Goal: Task Accomplishment & Management: Complete application form

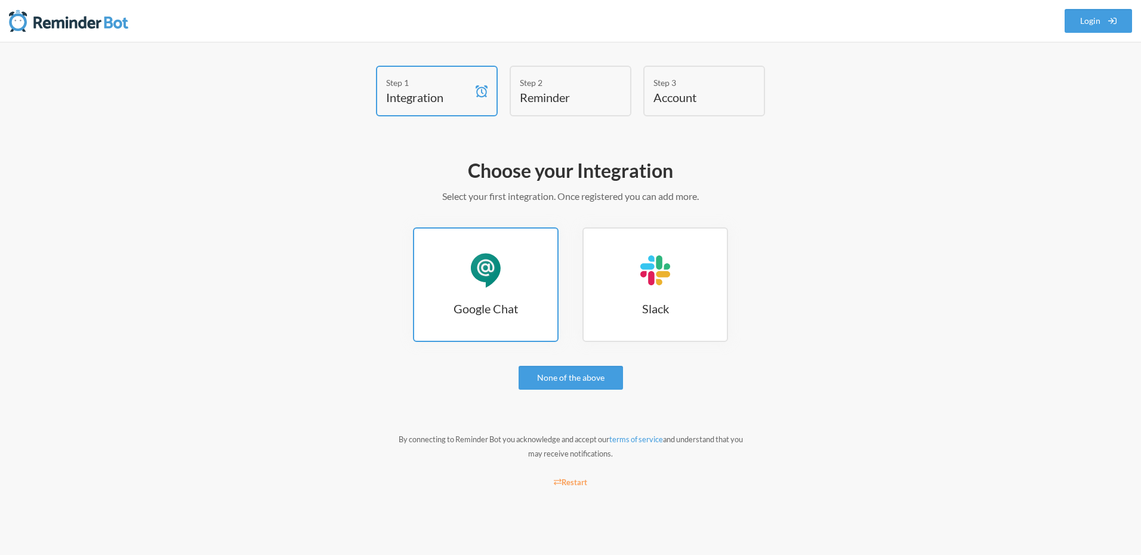
click at [489, 263] on div "Google Chat" at bounding box center [486, 270] width 36 height 36
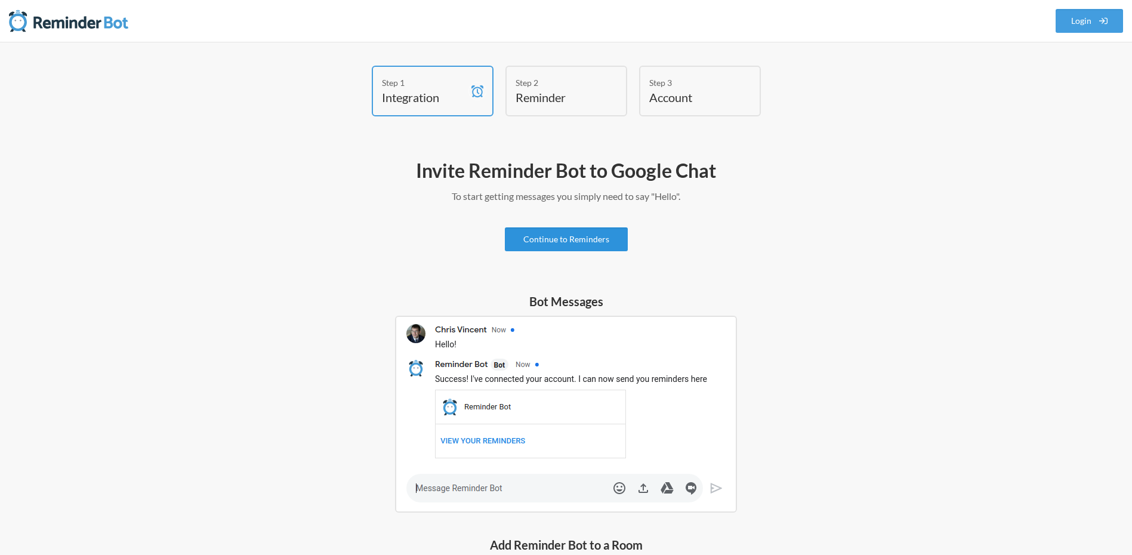
click at [571, 236] on link "Continue to Reminders" at bounding box center [566, 239] width 123 height 24
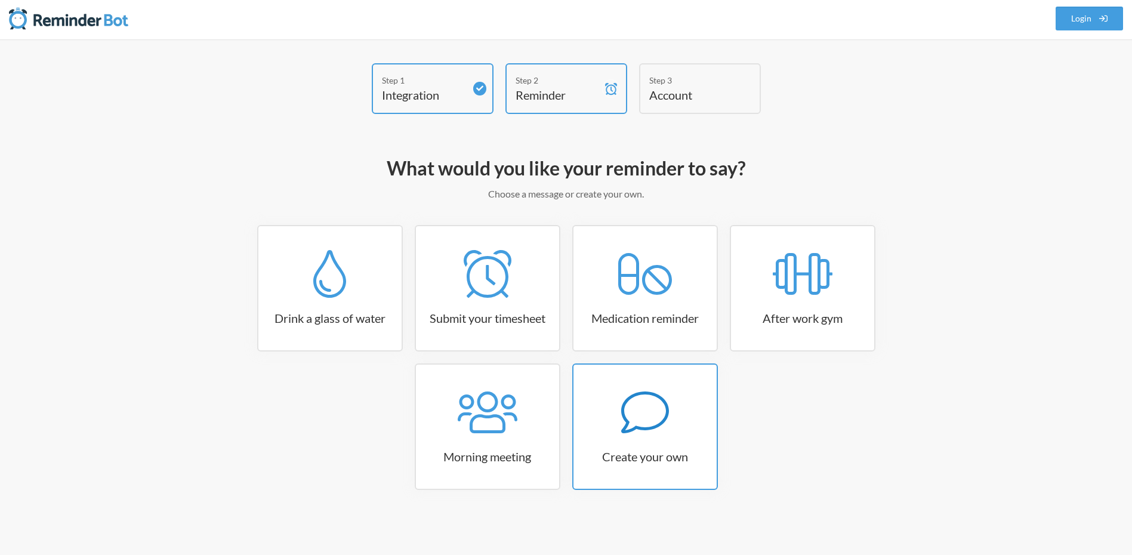
scroll to position [3, 0]
click at [643, 409] on icon at bounding box center [645, 412] width 48 height 48
select select "11:30:00"
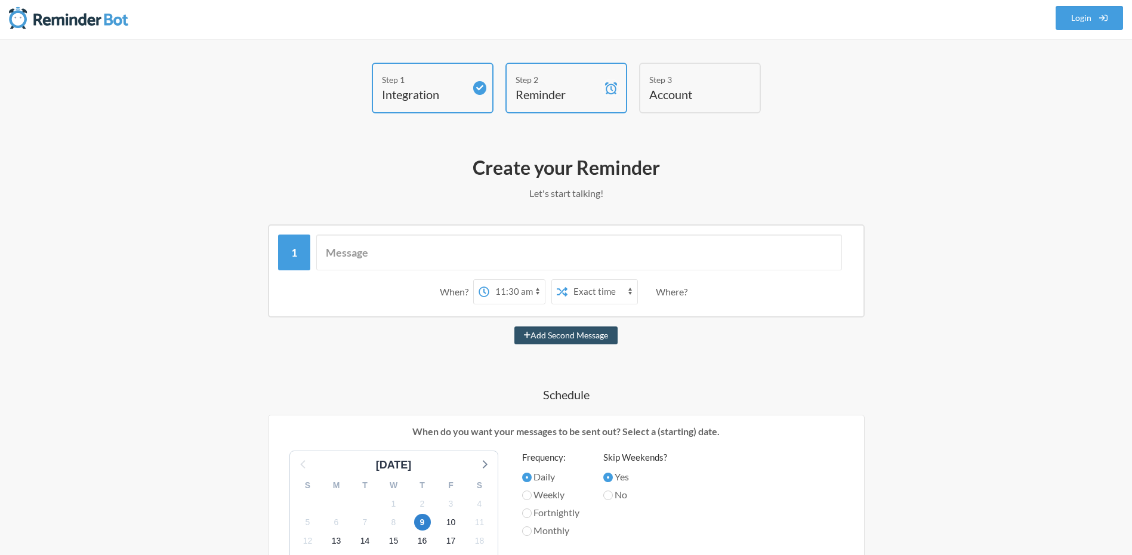
click at [517, 291] on select "12:00 am 12:15 am 12:30 am 12:45 am 1:00 am 1:15 am 1:30 am 1:45 am 2:00 am 2:1…" at bounding box center [517, 292] width 56 height 24
click at [584, 293] on select "Exact time Random time" at bounding box center [603, 292] width 70 height 24
drag, startPoint x: 493, startPoint y: 289, endPoint x: 395, endPoint y: 332, distance: 106.9
click at [395, 332] on div "When? 12:00 am 12:15 am 12:30 am 12:45 am 1:00 am 1:15 am 1:30 am 1:45 am 2:00 …" at bounding box center [566, 555] width 692 height 663
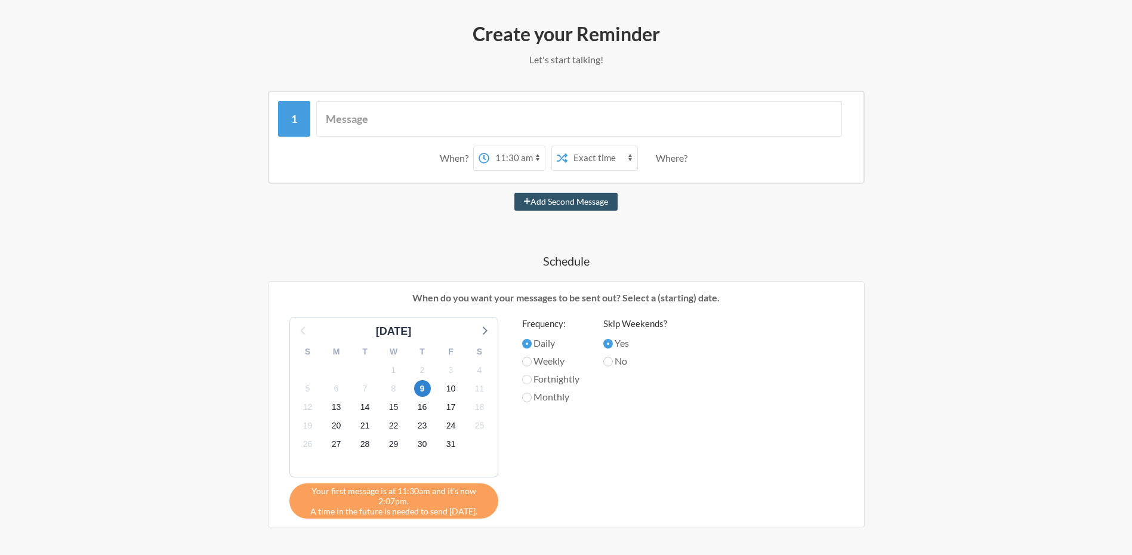
scroll to position [146, 0]
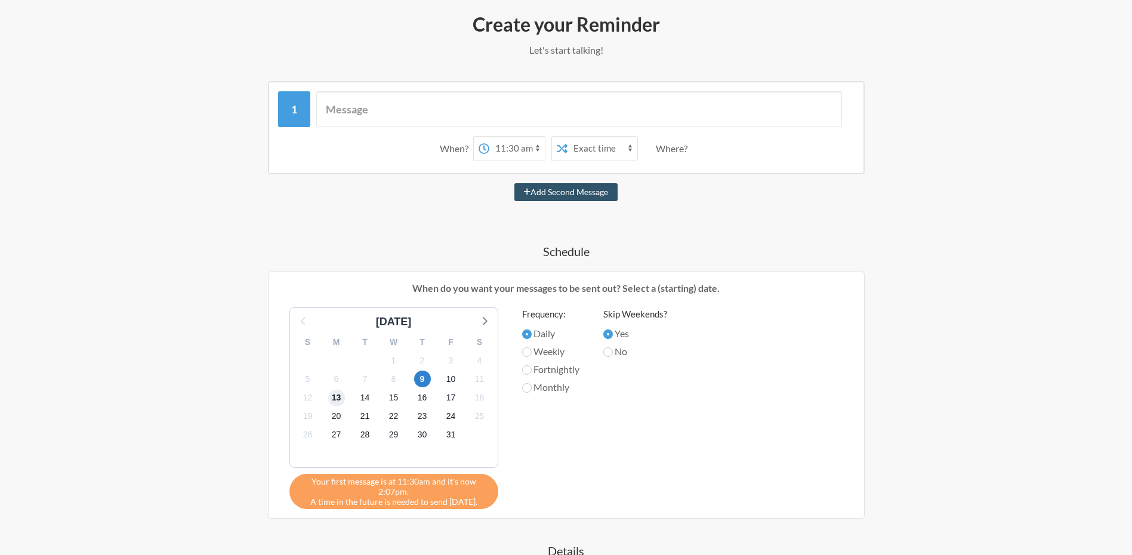
click at [335, 398] on span "13" at bounding box center [336, 398] width 17 height 17
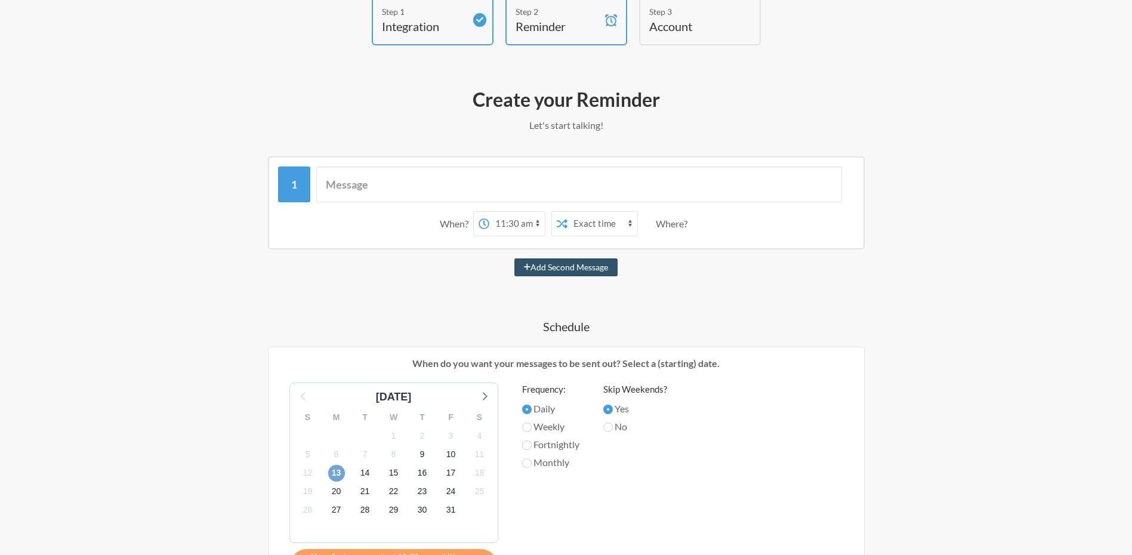
scroll to position [72, 0]
click at [677, 225] on div "Where?" at bounding box center [674, 223] width 36 height 25
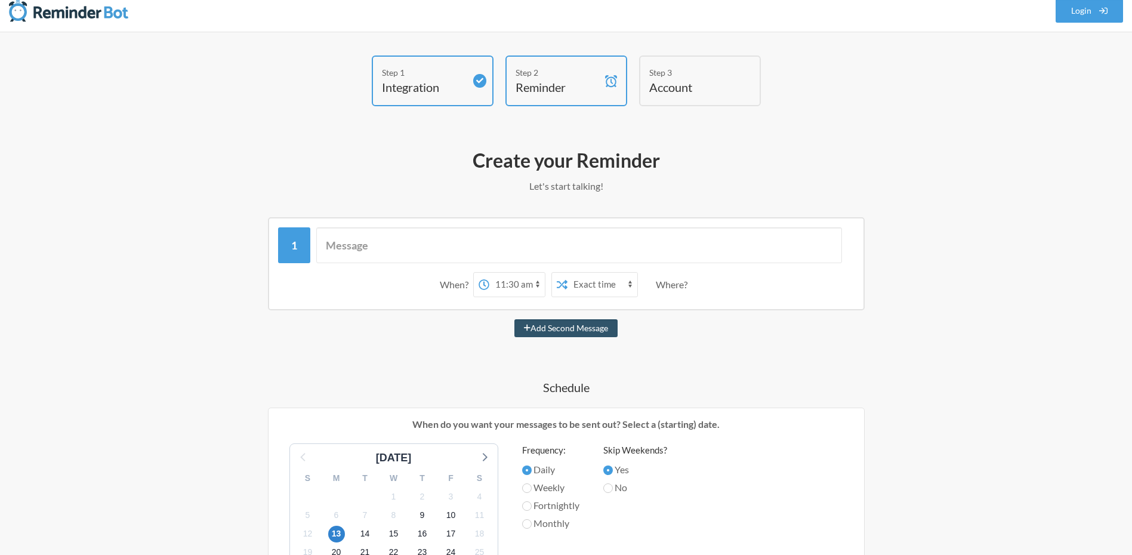
scroll to position [0, 0]
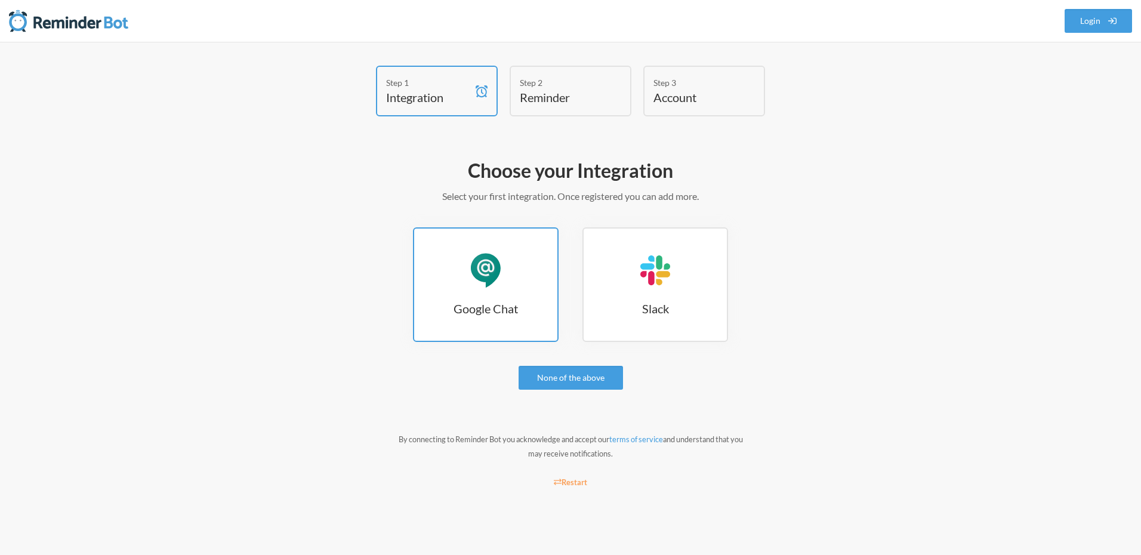
click at [498, 279] on div "Google Chat" at bounding box center [486, 270] width 36 height 36
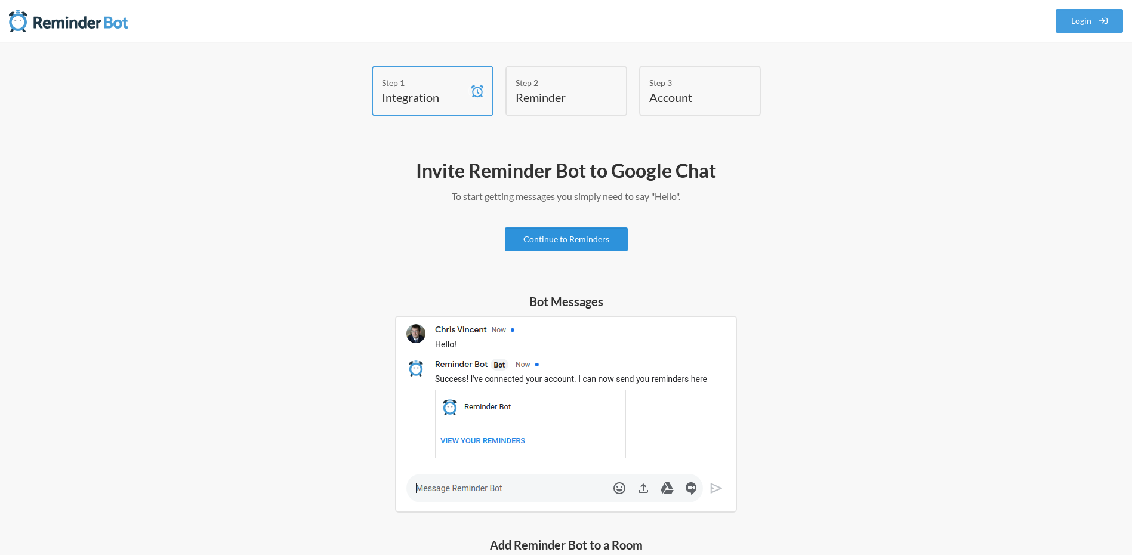
click at [561, 238] on link "Continue to Reminders" at bounding box center [566, 239] width 123 height 24
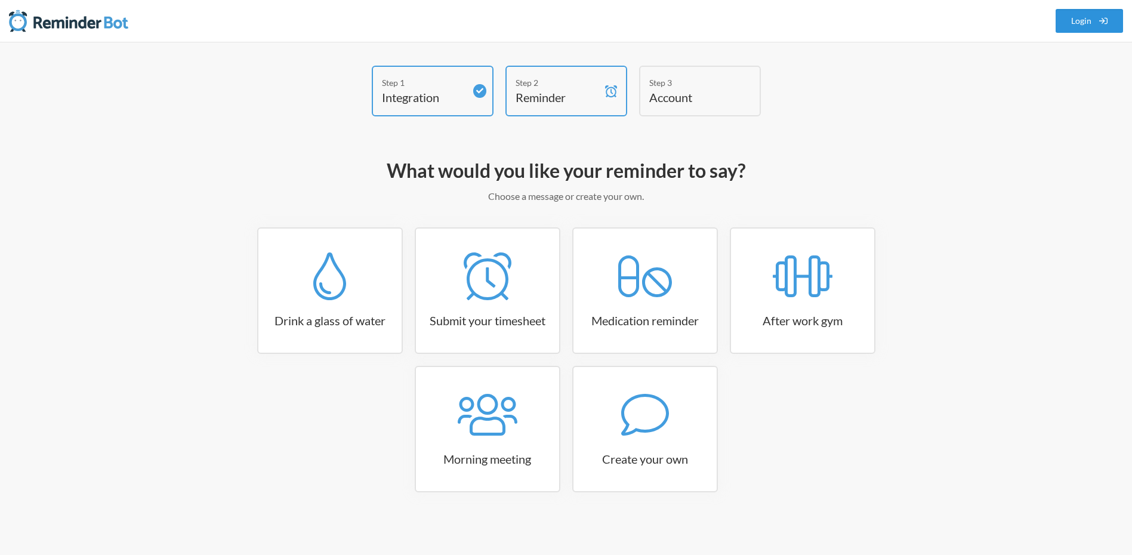
click at [1081, 24] on link "Login" at bounding box center [1090, 21] width 68 height 24
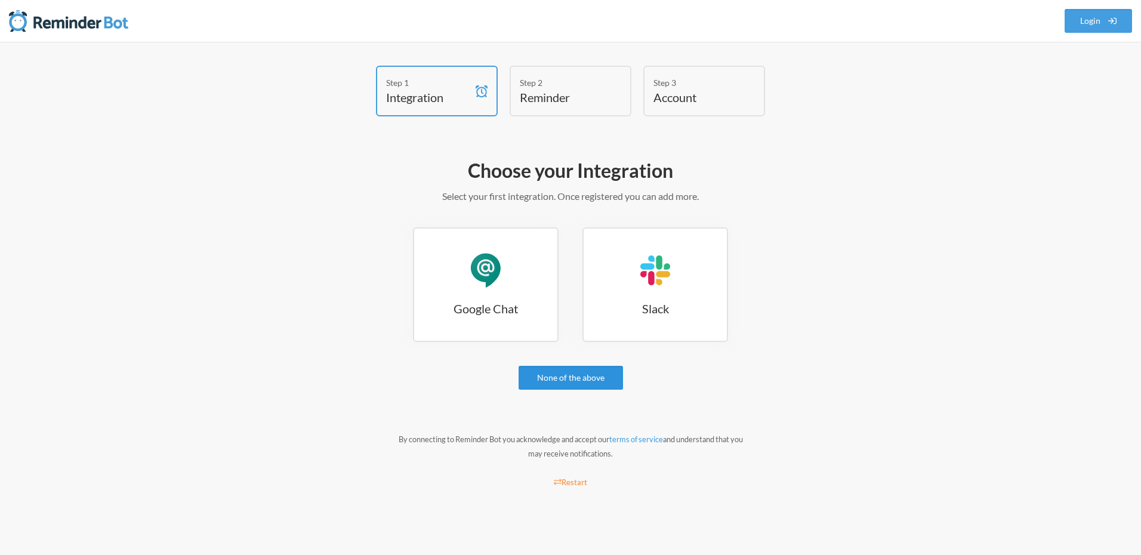
click at [575, 381] on link "None of the above" at bounding box center [571, 378] width 104 height 24
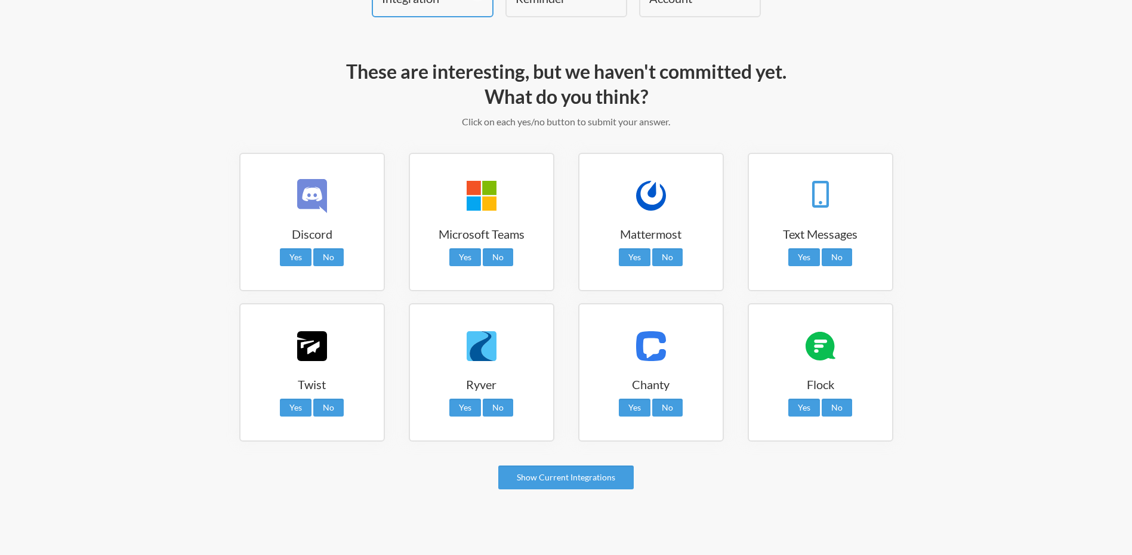
scroll to position [105, 0]
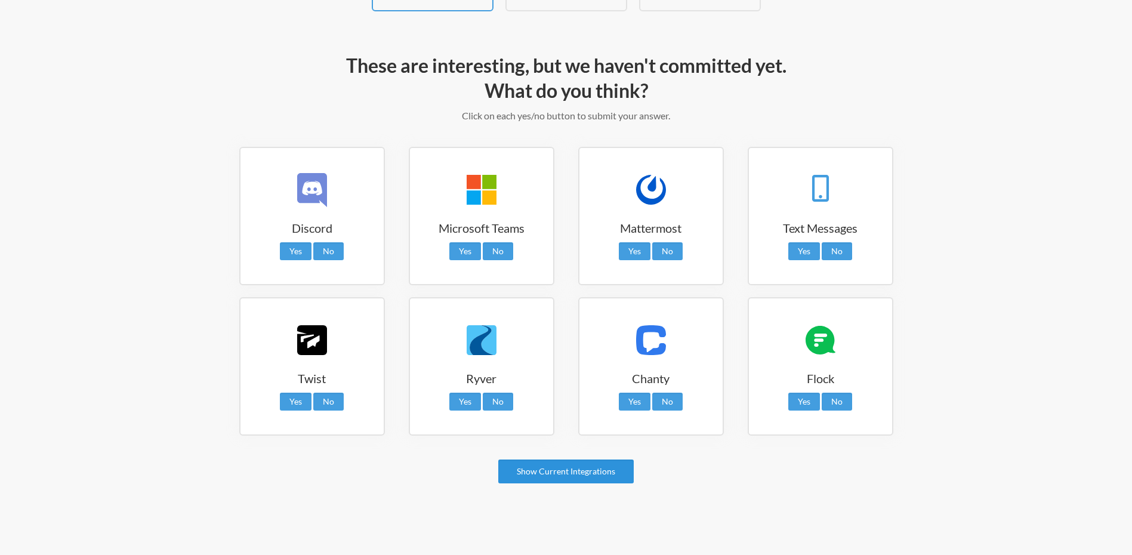
click at [573, 464] on link "Show Current Integrations" at bounding box center [565, 472] width 135 height 24
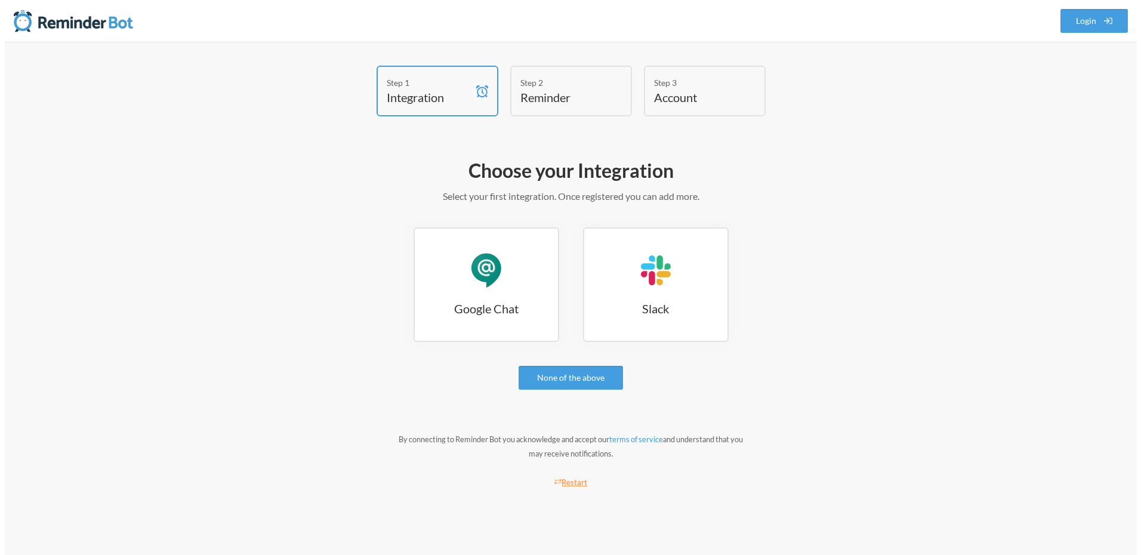
scroll to position [0, 0]
click at [497, 287] on div "Google Chat" at bounding box center [486, 270] width 36 height 36
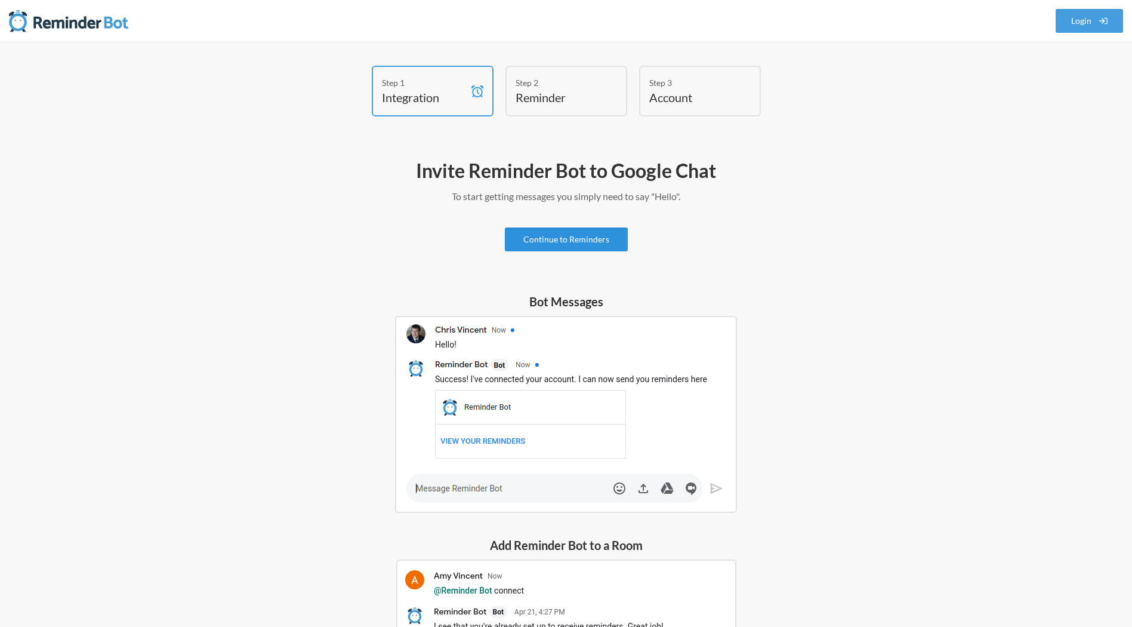
click at [568, 239] on link "Continue to Reminders" at bounding box center [566, 239] width 123 height 24
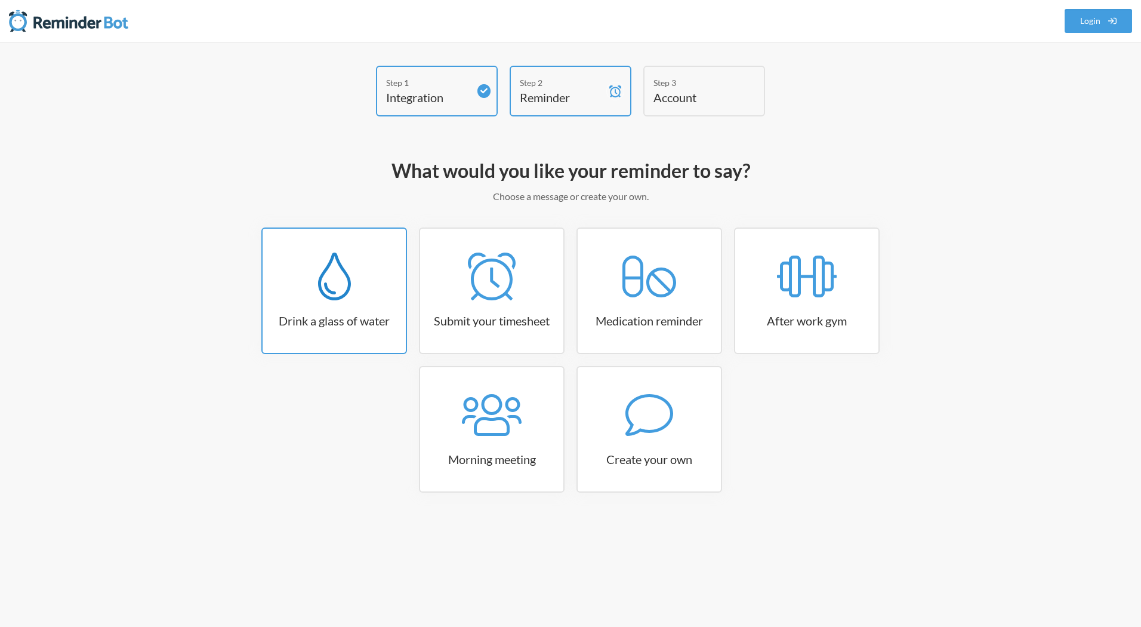
click at [345, 273] on icon at bounding box center [334, 276] width 33 height 48
select select "06:30:00"
select select "true"
select select "11:00:00"
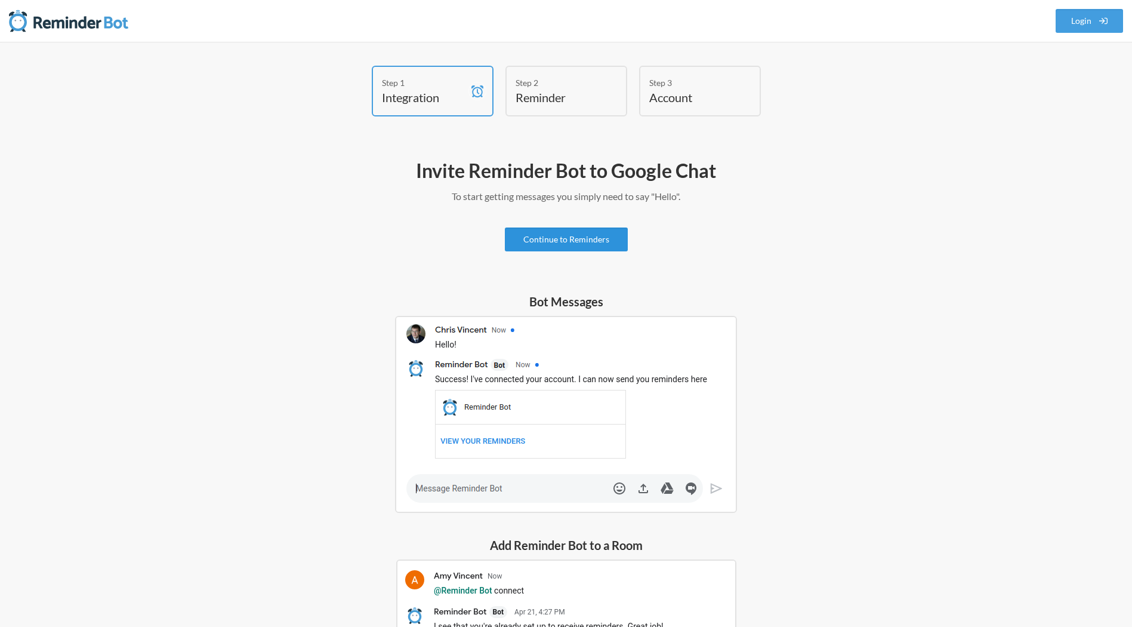
click at [568, 236] on link "Continue to Reminders" at bounding box center [566, 239] width 123 height 24
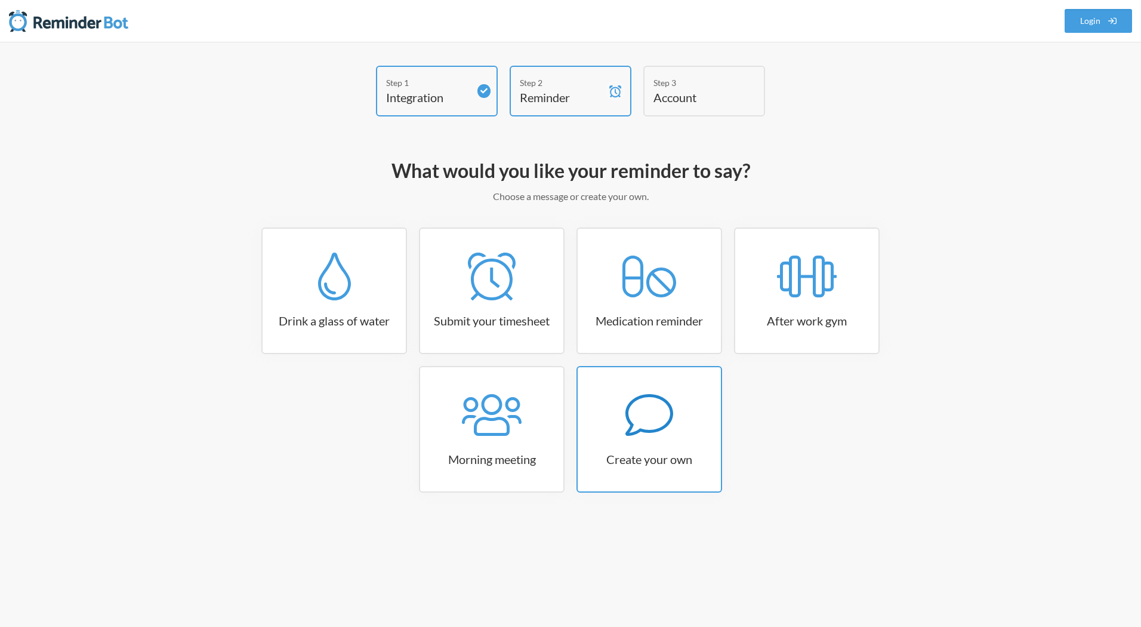
click at [653, 416] on icon at bounding box center [650, 415] width 48 height 48
select select "07:30:00"
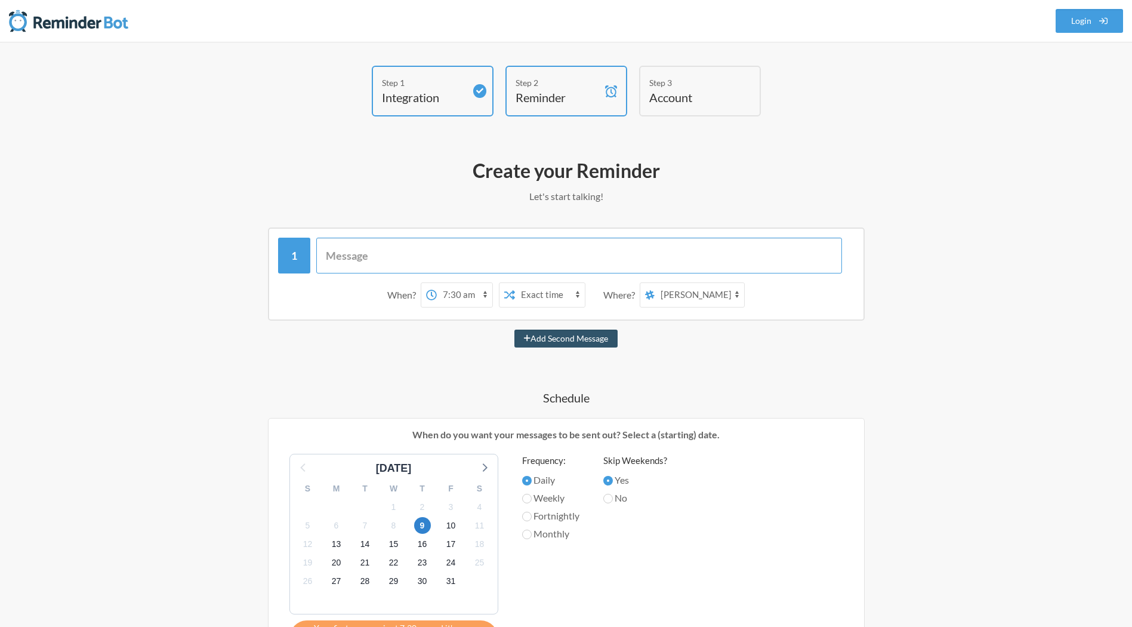
click at [395, 256] on input "text" at bounding box center [579, 256] width 526 height 36
click at [390, 252] on input "dly_ss2clk" at bounding box center [579, 256] width 526 height 36
type input "d"
type input "clk_div=0 not working with dly_ss2clk != 0"
click at [430, 283] on label at bounding box center [431, 295] width 11 height 24
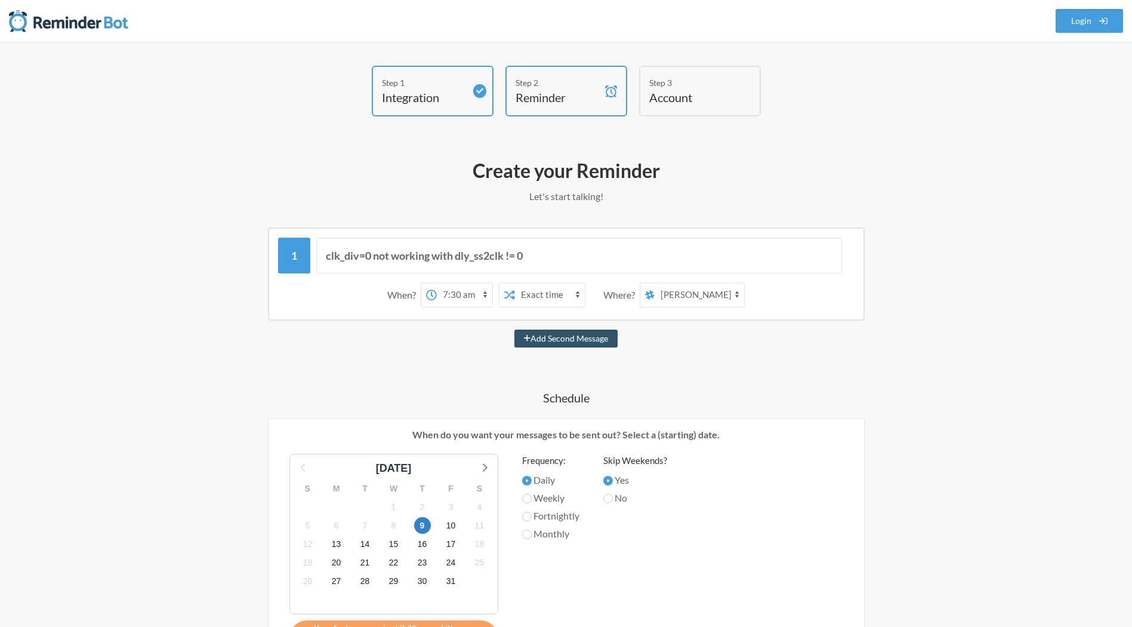
click at [437, 283] on select "12:00 am 12:15 am 12:30 am 12:45 am 1:00 am 1:15 am 1:30 am 1:45 am 2:00 am 2:1…" at bounding box center [465, 295] width 56 height 24
select select "11:00:00"
click at [437, 283] on select "12:00 am 12:15 am 12:30 am 12:45 am 1:00 am 1:15 am 1:30 am 1:45 am 2:00 am 2:1…" at bounding box center [465, 295] width 56 height 24
click at [547, 294] on select "Exact time Random time" at bounding box center [550, 295] width 70 height 24
click at [477, 368] on div "clk_div=0 not working with dly_ss2clk != 0 When? 12:00 am 12:15 am 12:30 am 12:…" at bounding box center [566, 558] width 692 height 663
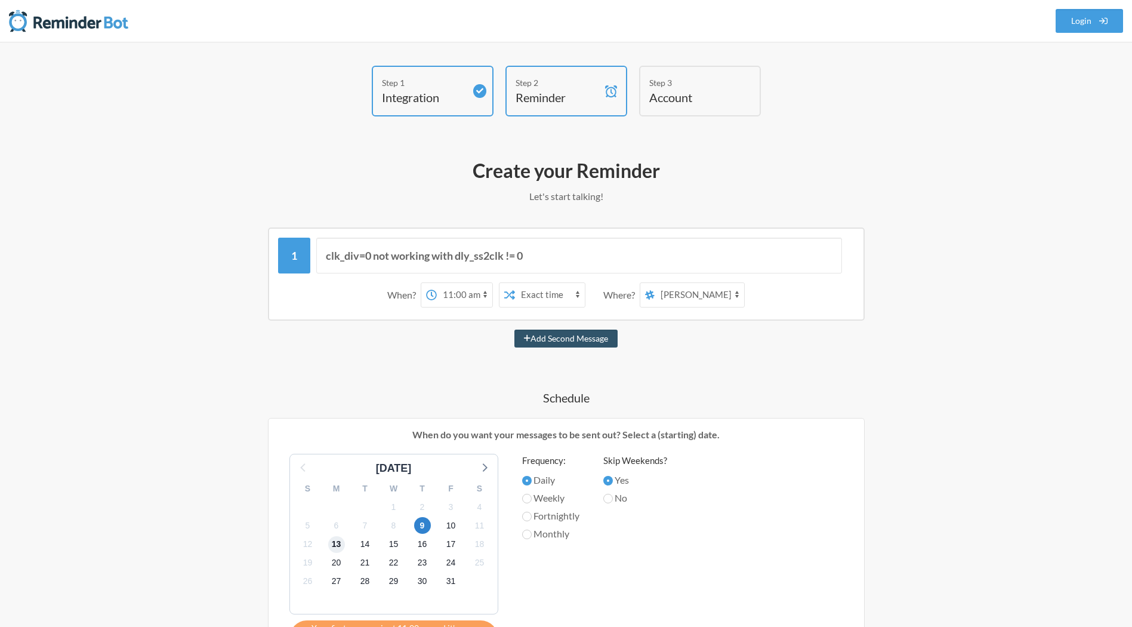
click at [338, 545] on span "13" at bounding box center [336, 544] width 17 height 17
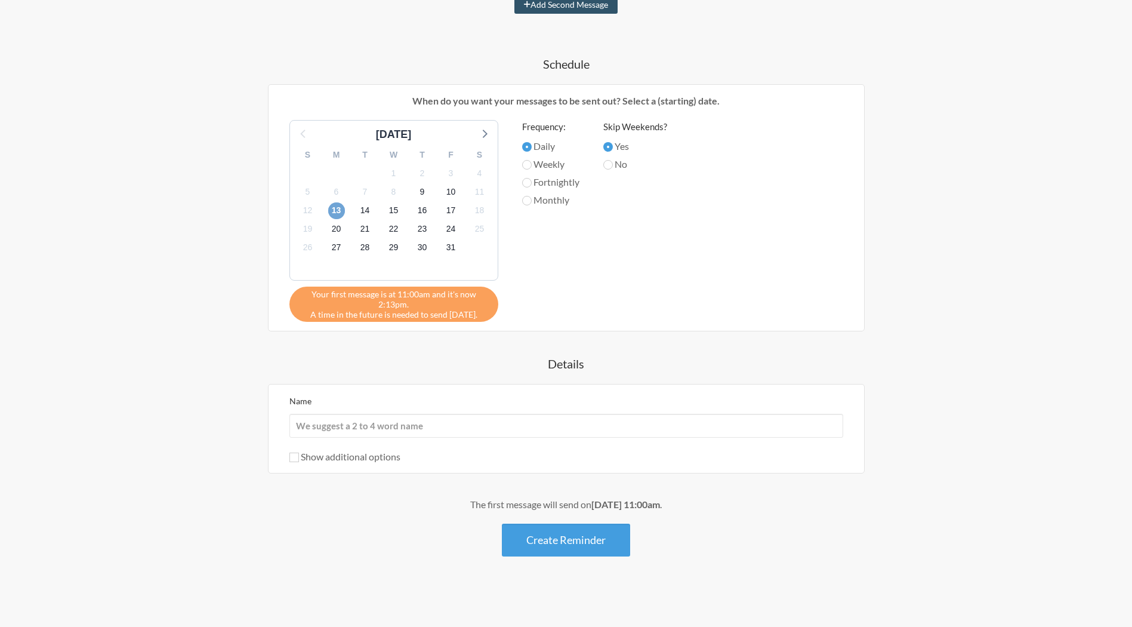
scroll to position [335, 0]
click at [367, 426] on input "Name" at bounding box center [566, 424] width 554 height 24
type input "Nami/SPI"
click at [360, 457] on label "Show additional options" at bounding box center [344, 454] width 111 height 11
click at [299, 457] on input "Show additional options" at bounding box center [294, 456] width 10 height 10
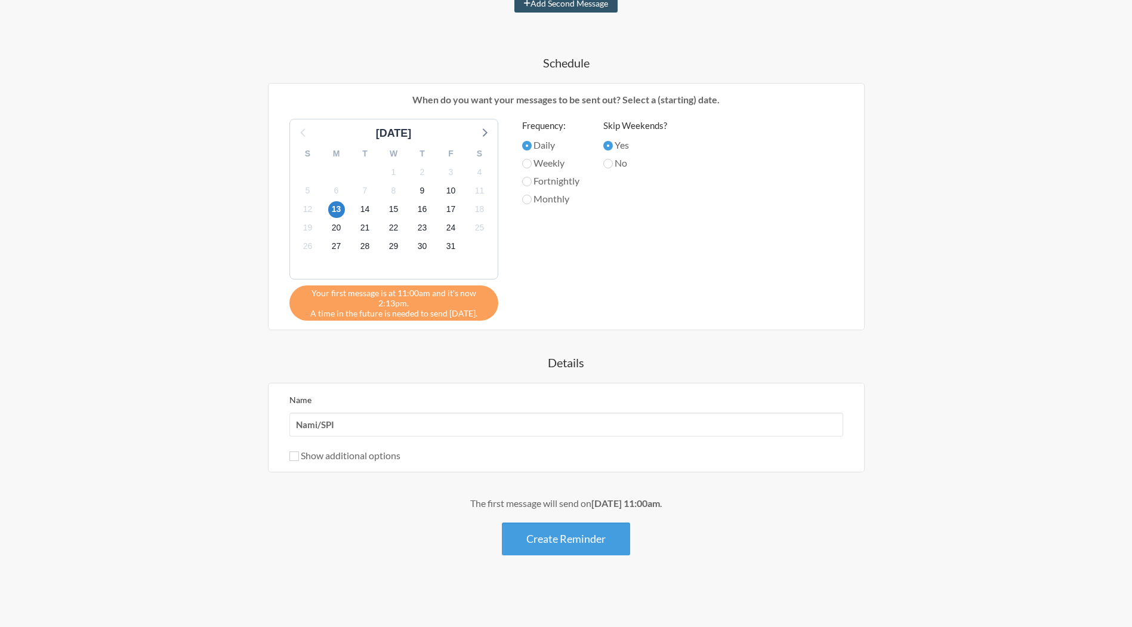
checkbox input "true"
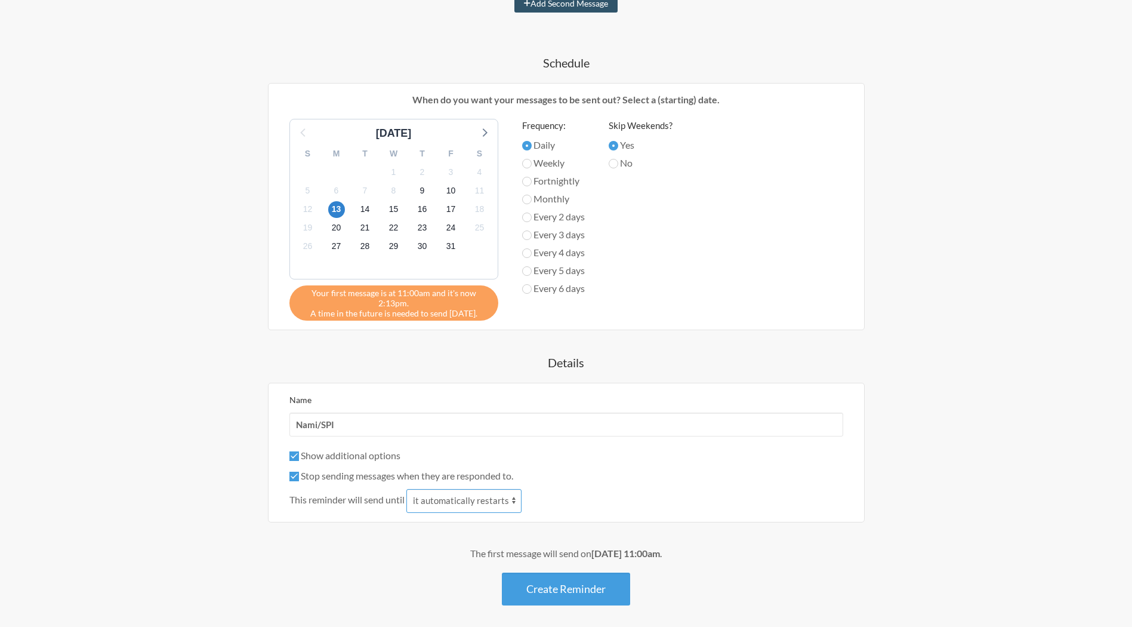
click at [469, 501] on select "it automatically restarts it is replied to" at bounding box center [463, 501] width 115 height 24
click at [408, 489] on select "it automatically restarts it is replied to" at bounding box center [463, 501] width 115 height 24
select select "0"
click at [408, 489] on select "it automatically restarts it is replied to" at bounding box center [463, 501] width 115 height 24
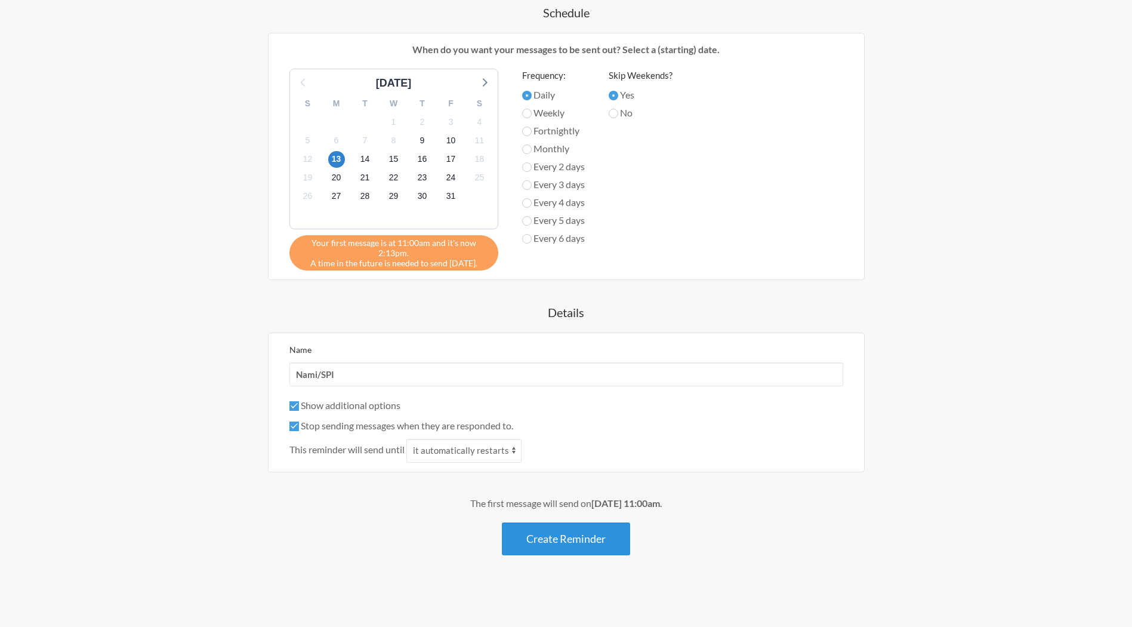
click at [571, 537] on button "Create Reminder" at bounding box center [566, 538] width 128 height 33
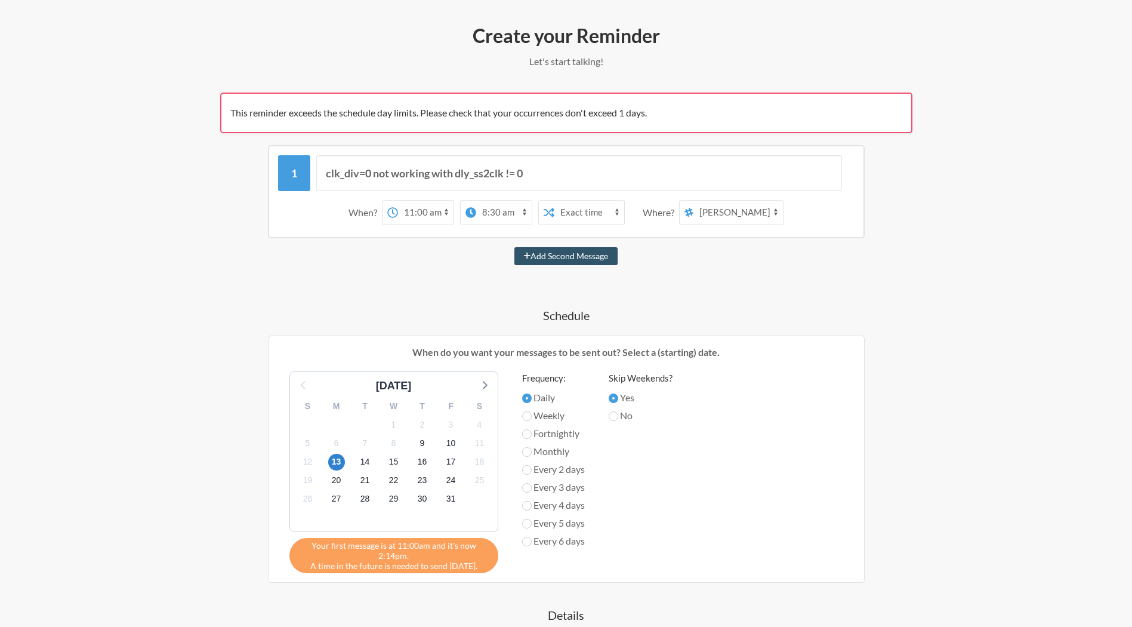
scroll to position [143, 0]
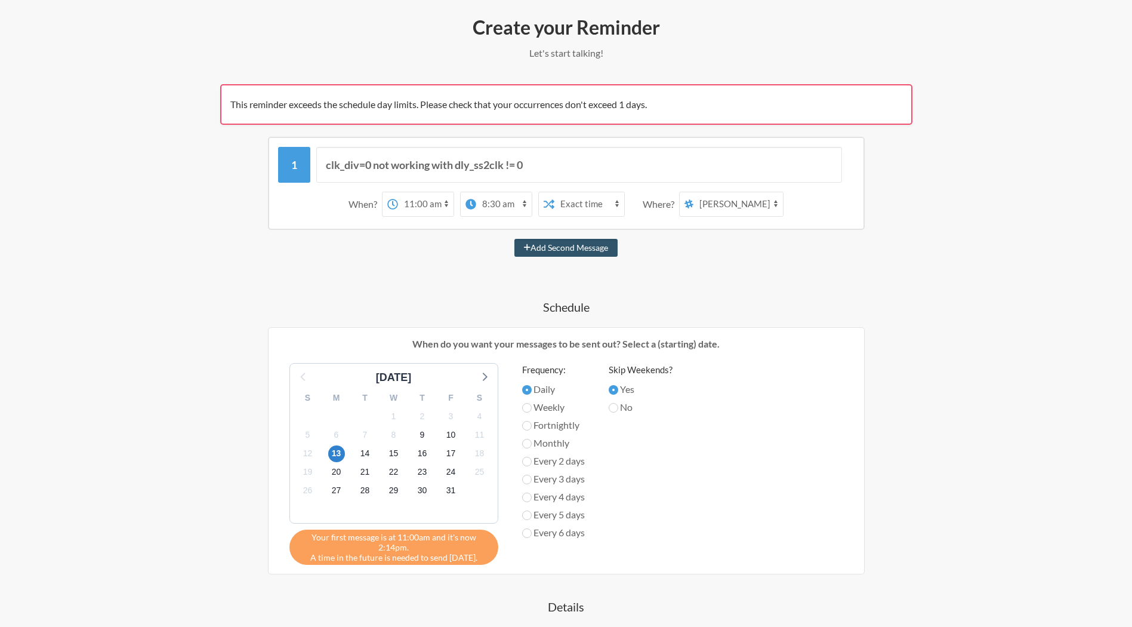
click at [548, 409] on label "Weekly" at bounding box center [553, 407] width 63 height 14
click at [532, 409] on input "Weekly" at bounding box center [527, 408] width 10 height 10
radio input "true"
click at [544, 391] on label "Daily" at bounding box center [553, 389] width 63 height 14
click at [532, 391] on input "Daily" at bounding box center [527, 390] width 10 height 10
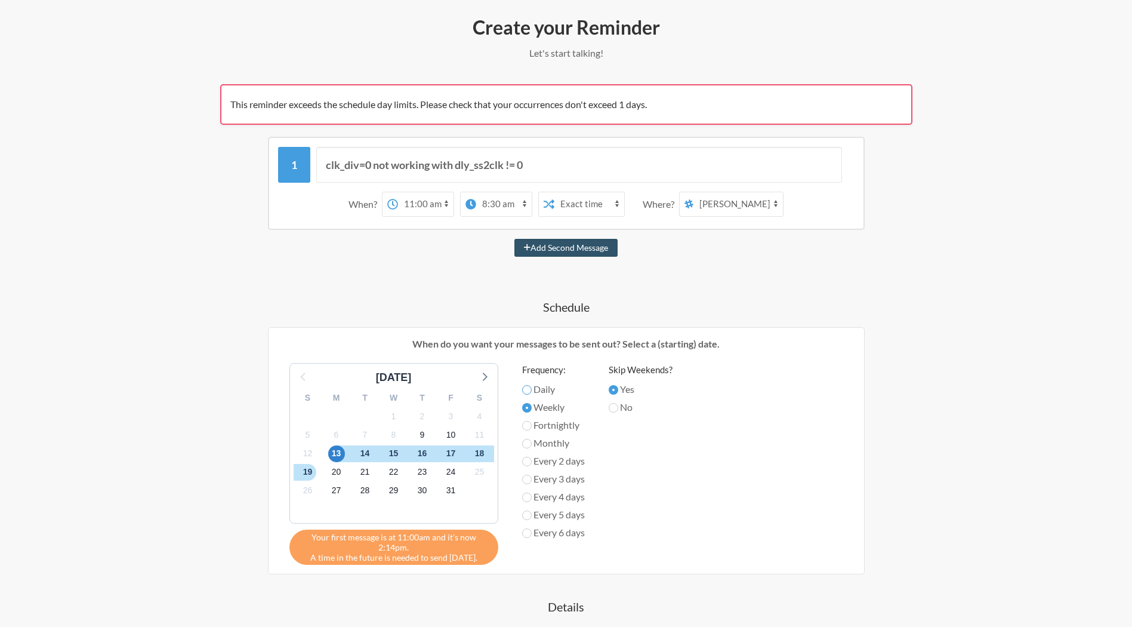
radio input "true"
click at [546, 406] on label "Weekly" at bounding box center [553, 407] width 63 height 14
click at [532, 406] on input "Weekly" at bounding box center [527, 408] width 10 height 10
radio input "true"
click at [562, 422] on label "Fortnightly" at bounding box center [553, 425] width 63 height 14
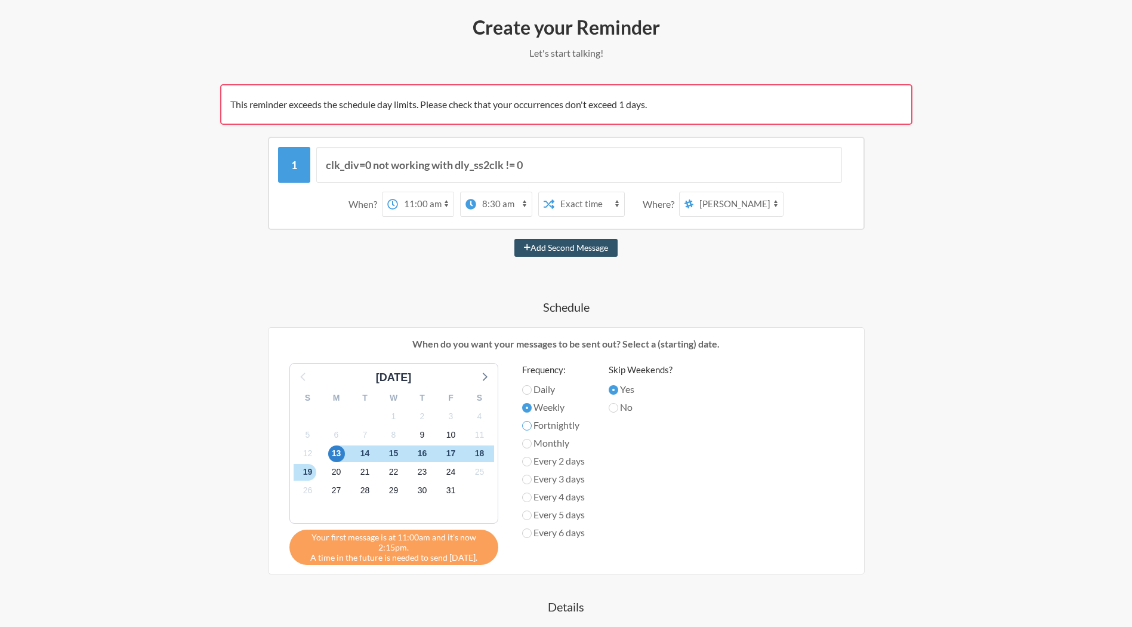
click at [532, 422] on input "Fortnightly" at bounding box center [527, 426] width 10 height 10
radio input "true"
click at [553, 410] on label "Weekly" at bounding box center [553, 407] width 63 height 14
click at [532, 410] on input "Weekly" at bounding box center [527, 408] width 10 height 10
radio input "true"
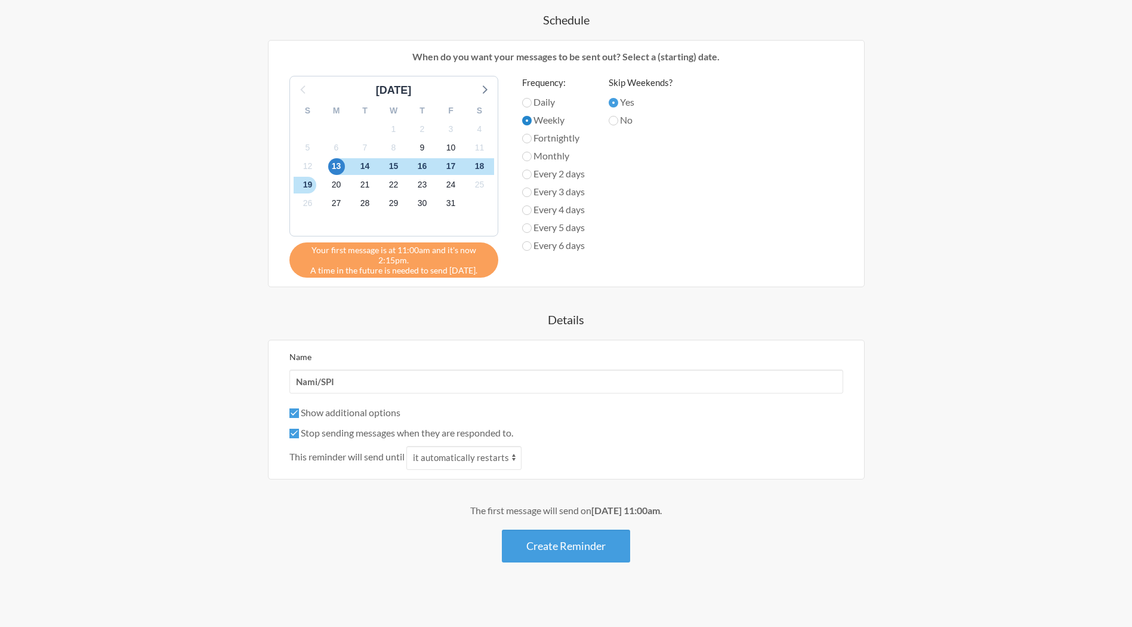
scroll to position [438, 0]
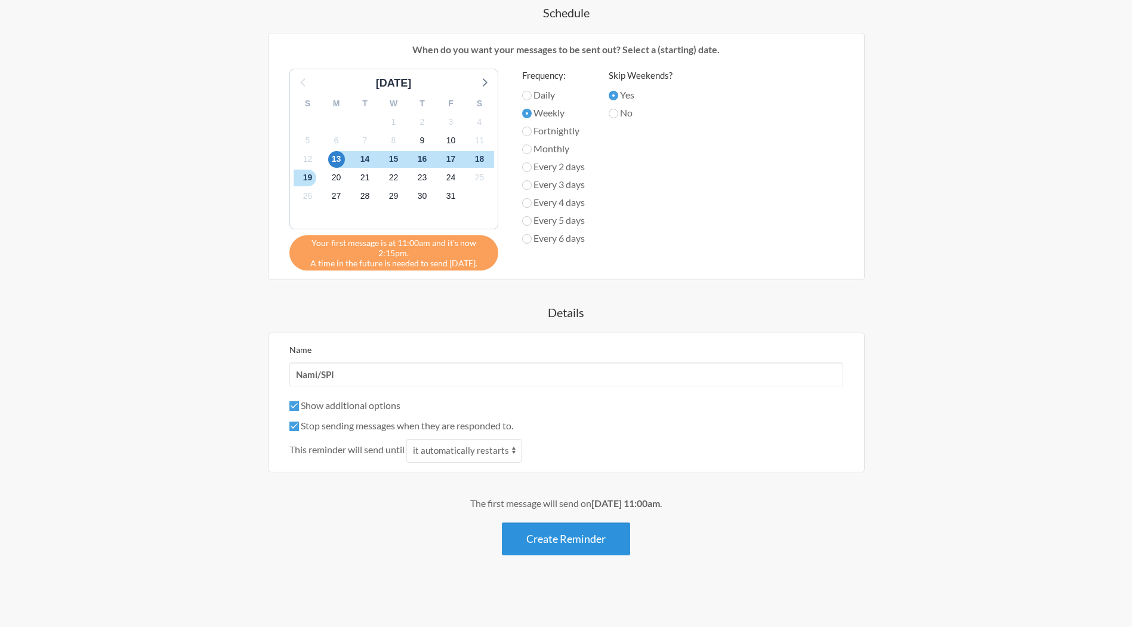
click at [583, 539] on button "Create Reminder" at bounding box center [566, 538] width 128 height 33
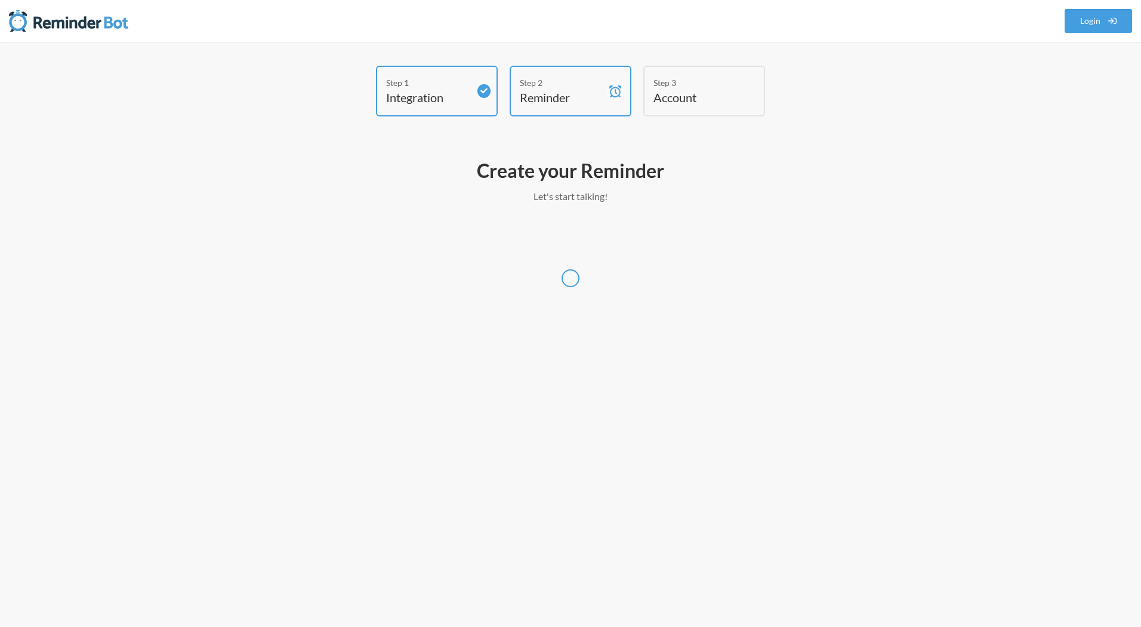
select select "Asia/Beirut"
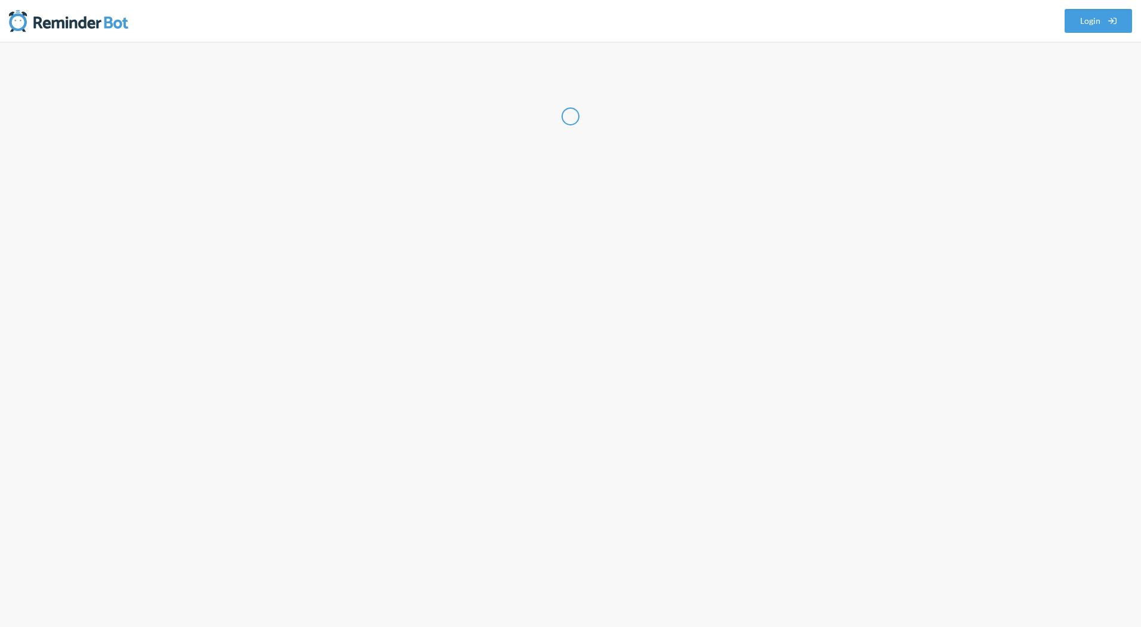
select select "LB"
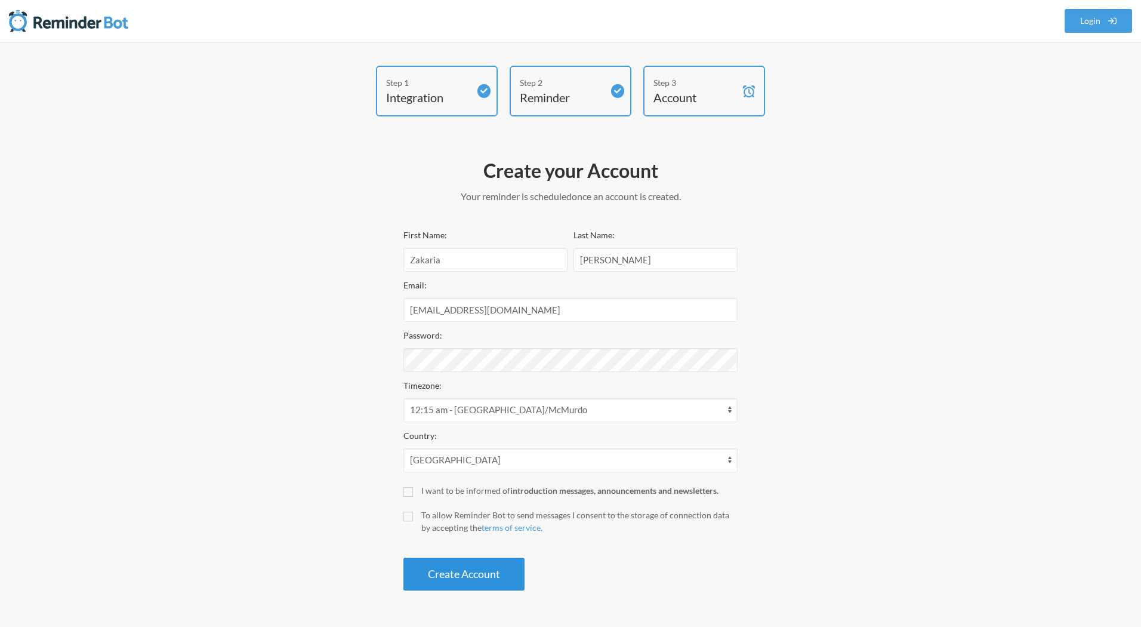
click at [456, 554] on button "Create Account" at bounding box center [463, 573] width 121 height 33
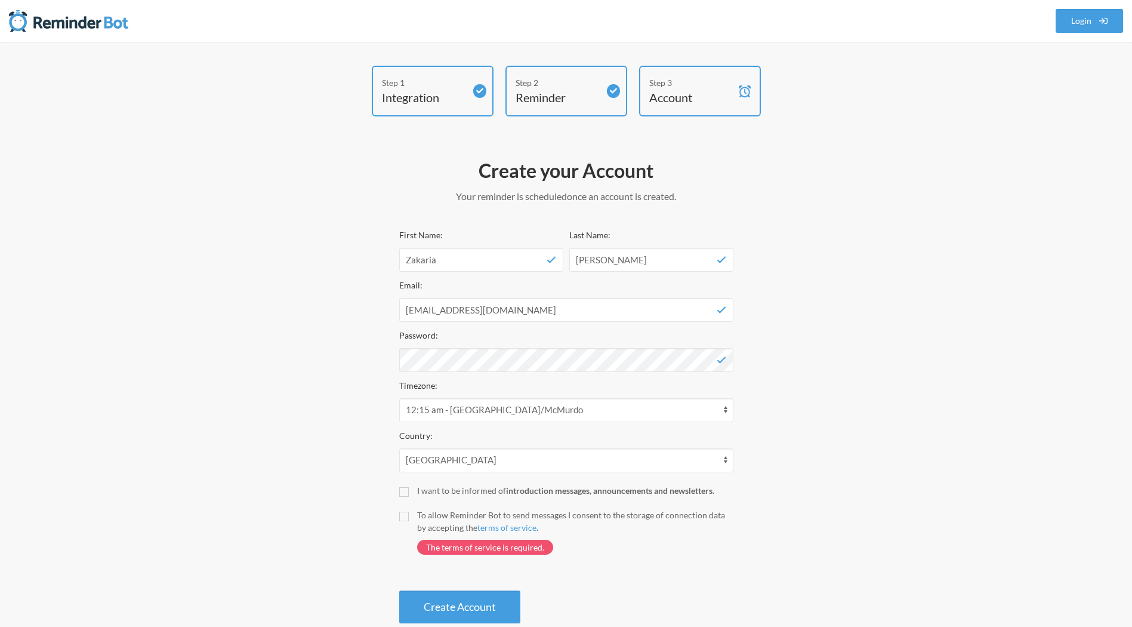
click at [441, 516] on div "To allow Reminder Bot to send messages I consent to the storage of connection d…" at bounding box center [575, 521] width 316 height 25
click at [409, 516] on input "To allow Reminder Bot to send messages I consent to the storage of connection d…" at bounding box center [404, 517] width 10 height 10
checkbox input "true"
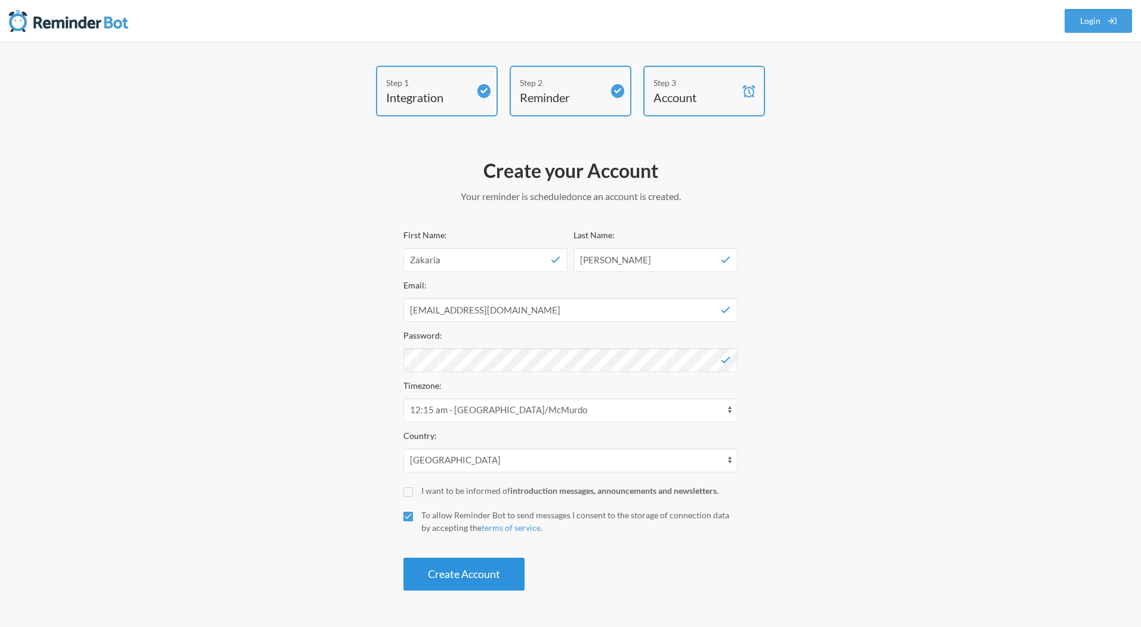
click at [460, 554] on button "Create Account" at bounding box center [463, 573] width 121 height 33
